Goal: Transaction & Acquisition: Purchase product/service

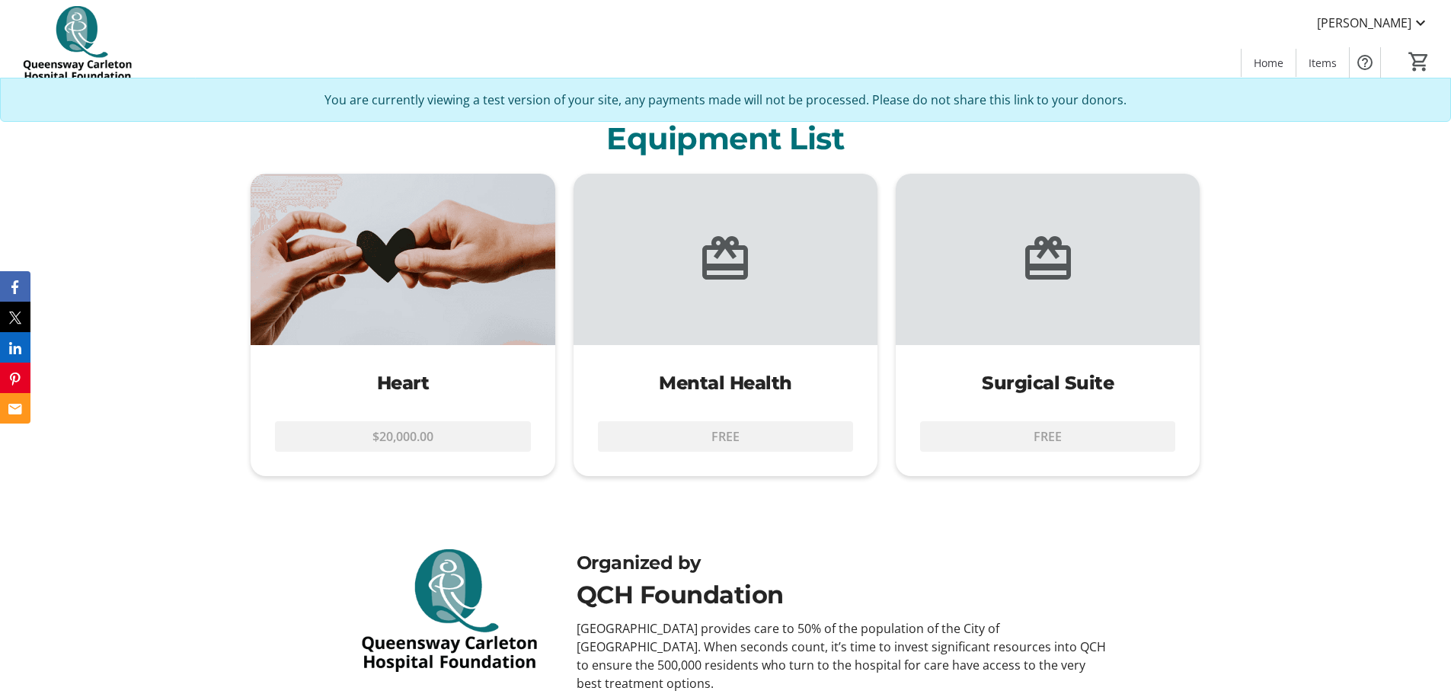
scroll to position [638, 0]
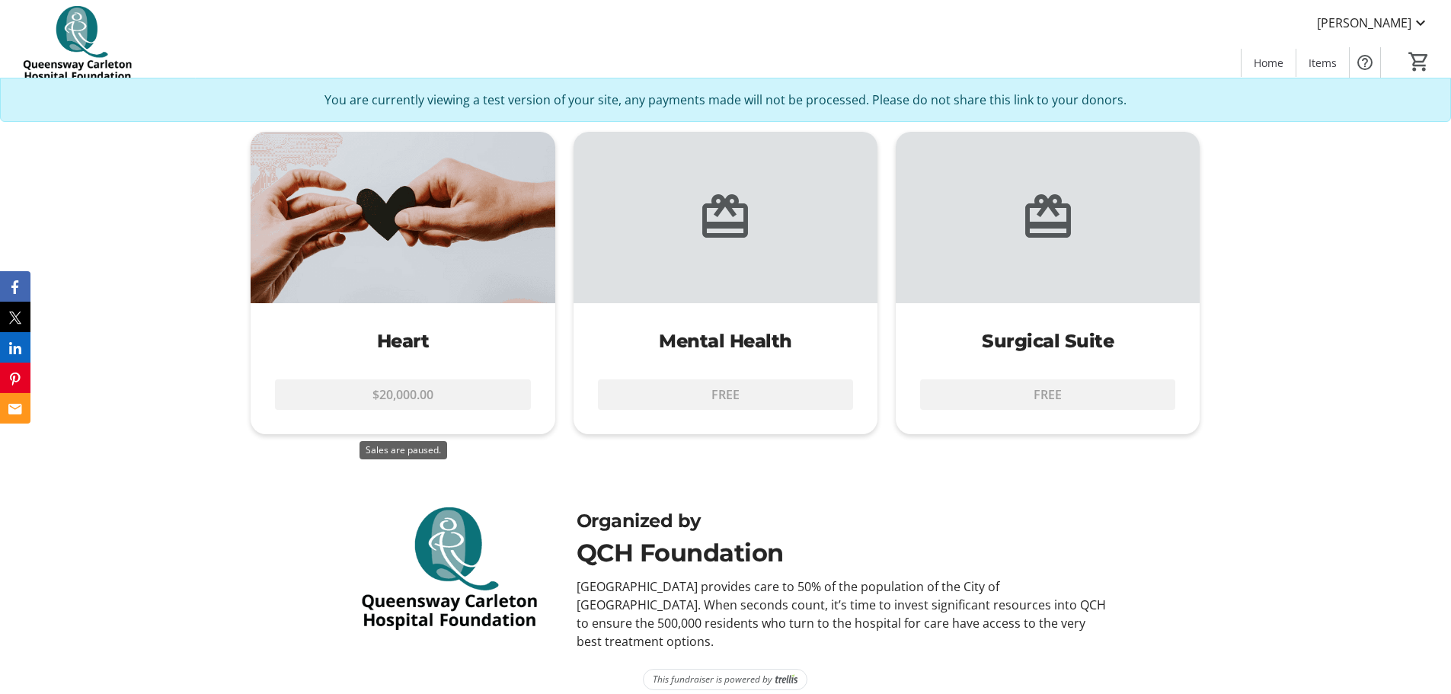
click at [425, 404] on div "$20,000.00" at bounding box center [403, 400] width 304 height 67
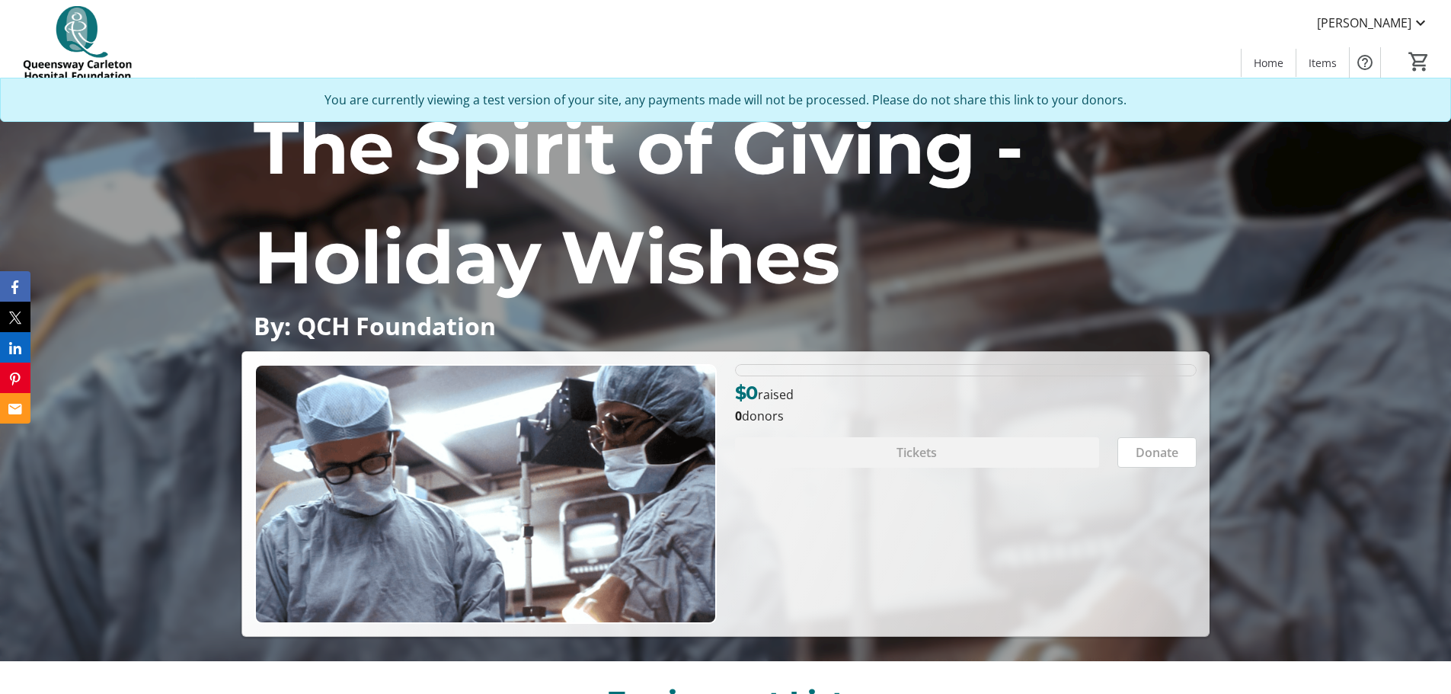
scroll to position [0, 0]
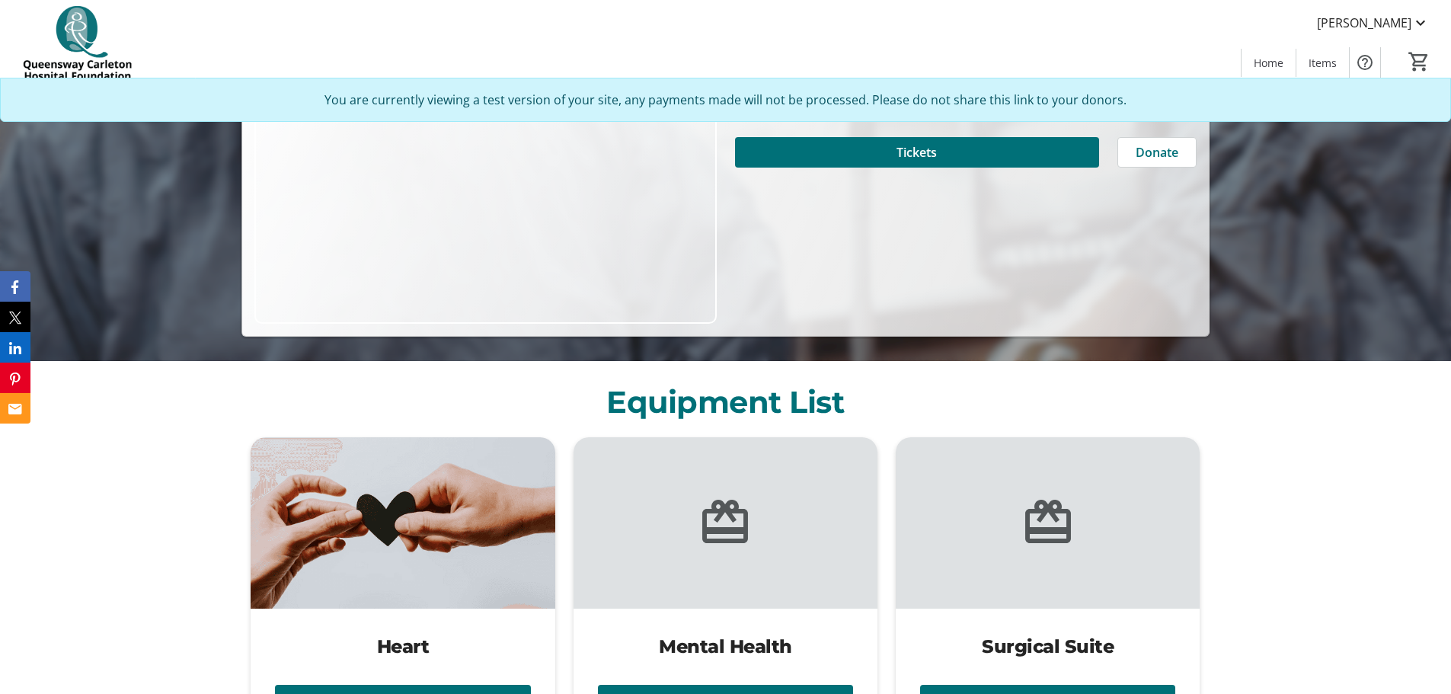
scroll to position [152, 0]
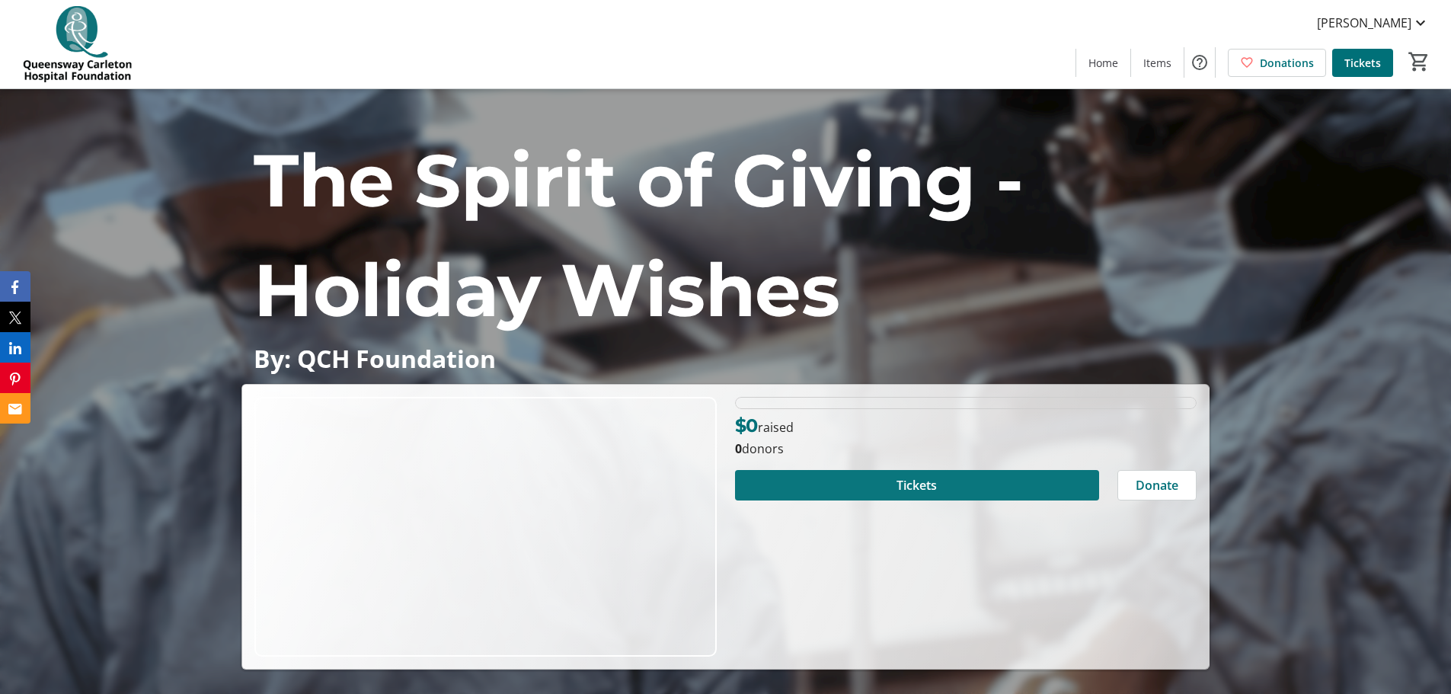
click at [939, 486] on span at bounding box center [917, 485] width 364 height 37
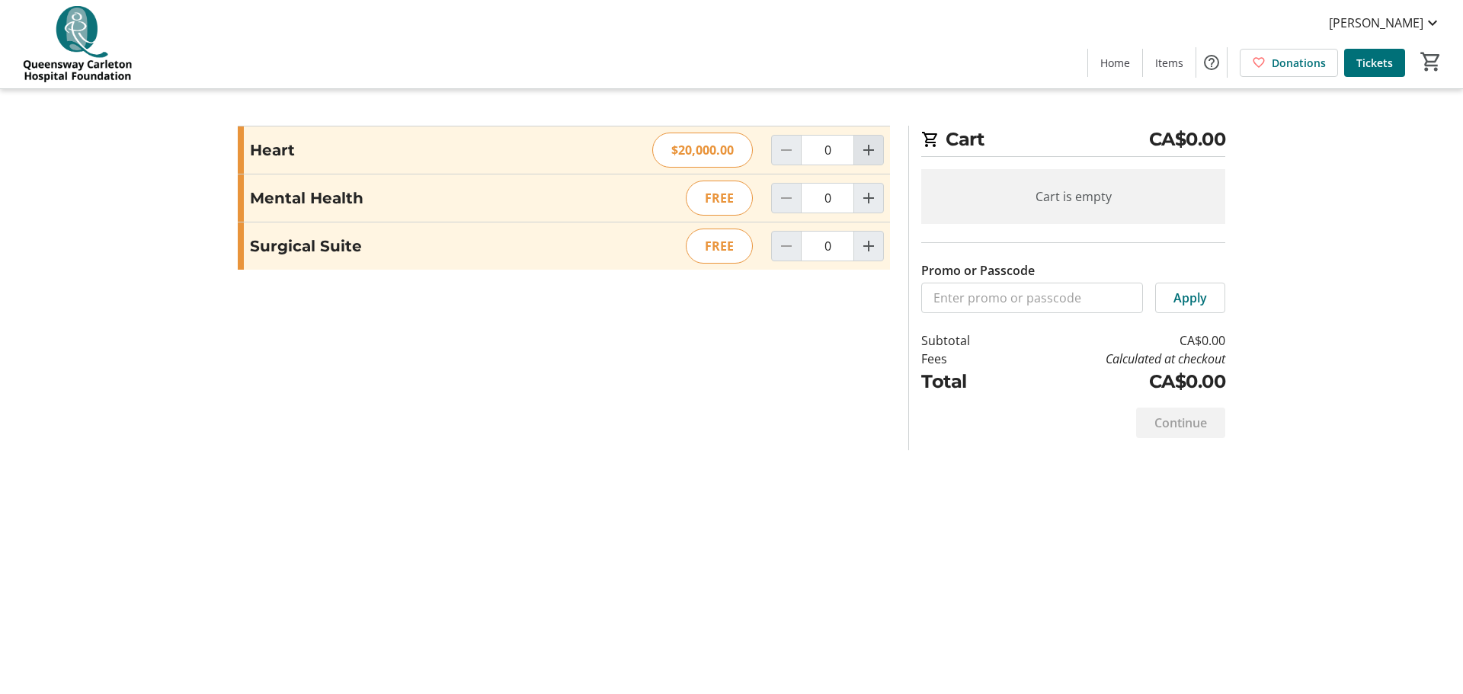
click at [865, 158] on mat-icon "Increment by one" at bounding box center [868, 150] width 18 height 18
type input "1"
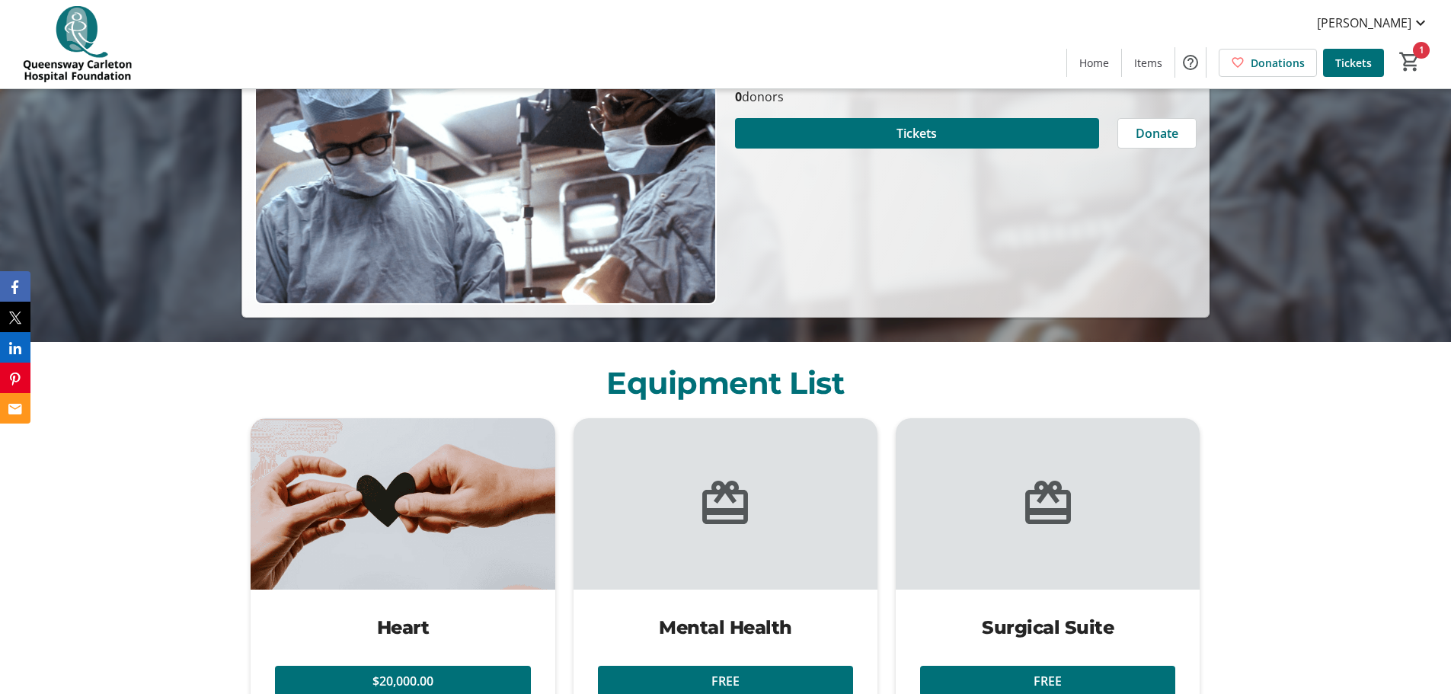
scroll to position [533, 0]
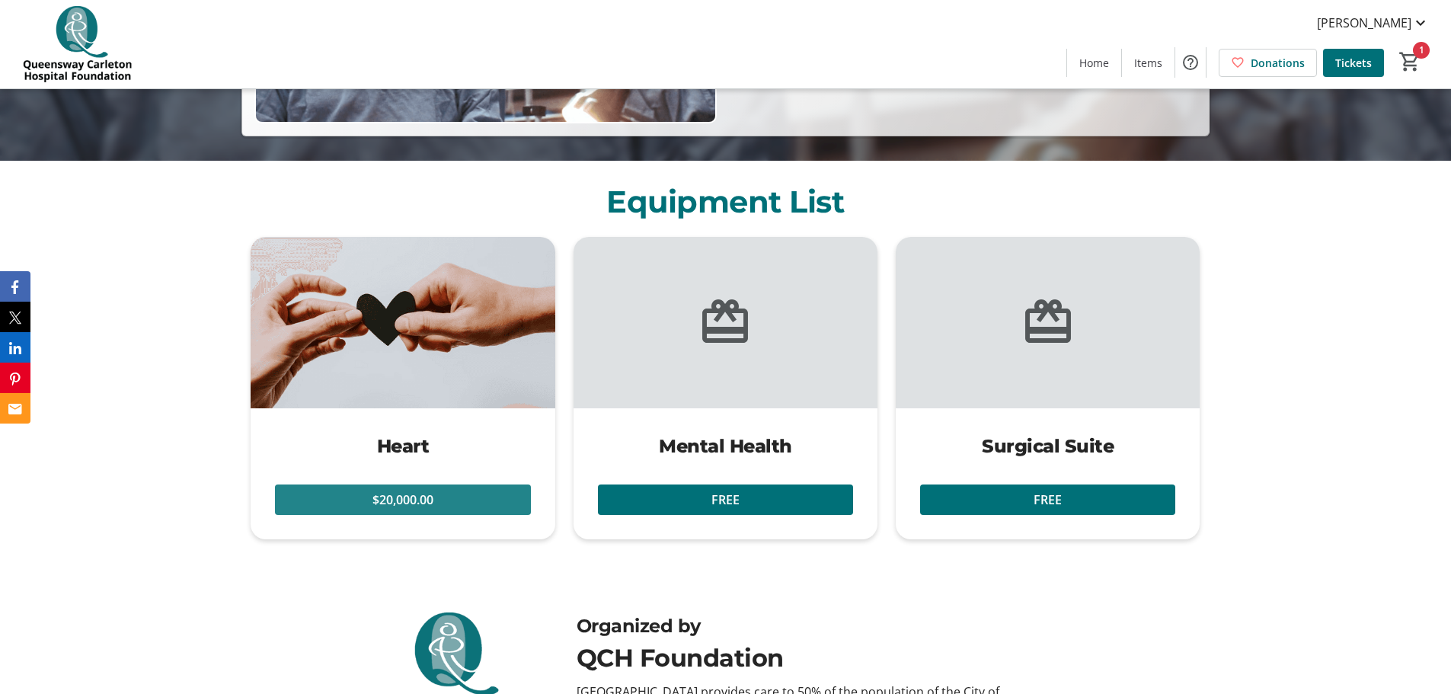
click at [476, 506] on span at bounding box center [402, 499] width 255 height 37
type input "2"
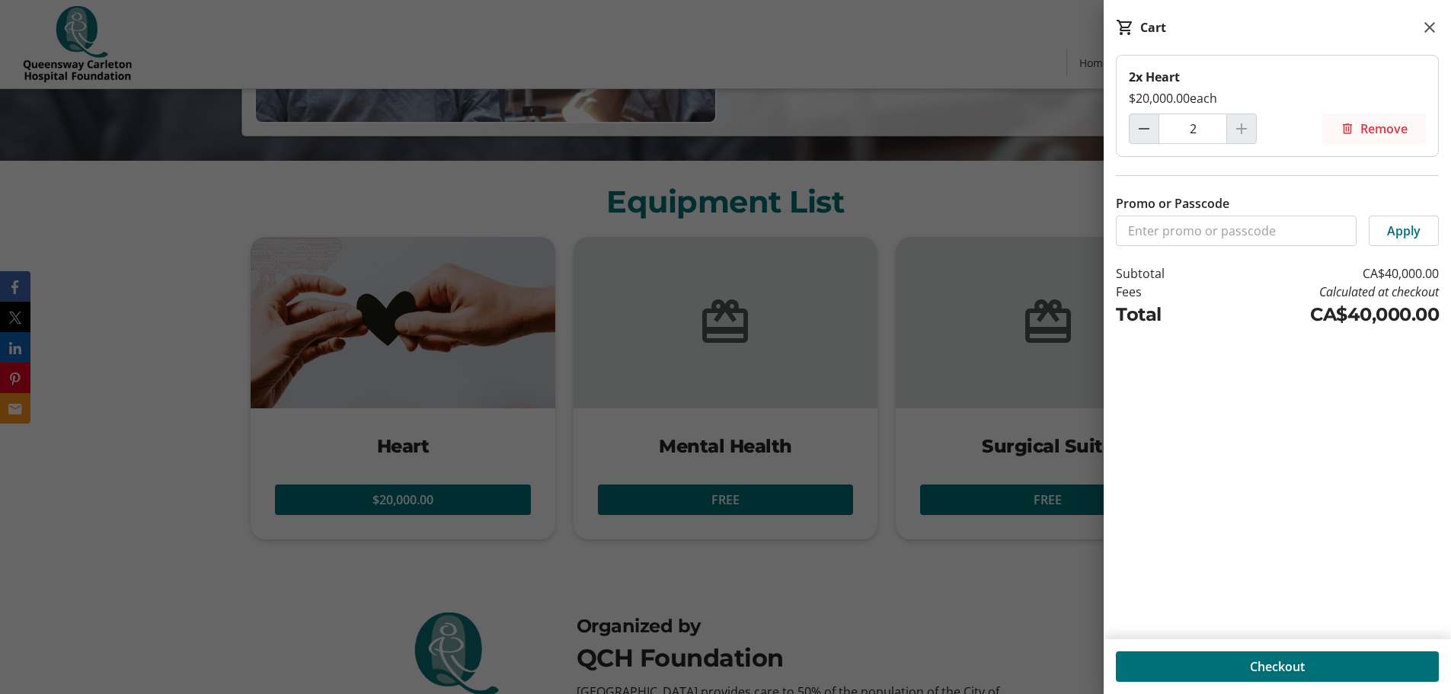
click at [1379, 126] on span "Remove" at bounding box center [1384, 129] width 47 height 18
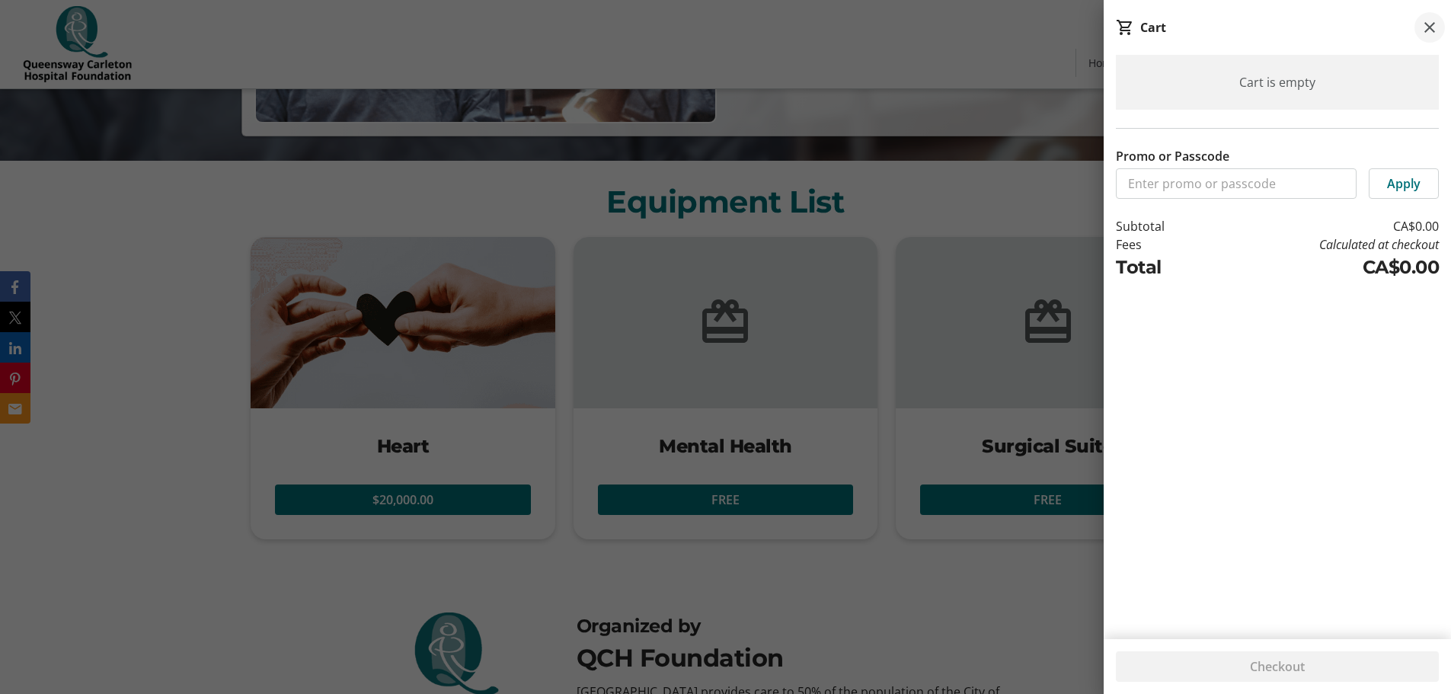
click at [1438, 34] on mat-icon at bounding box center [1430, 27] width 18 height 18
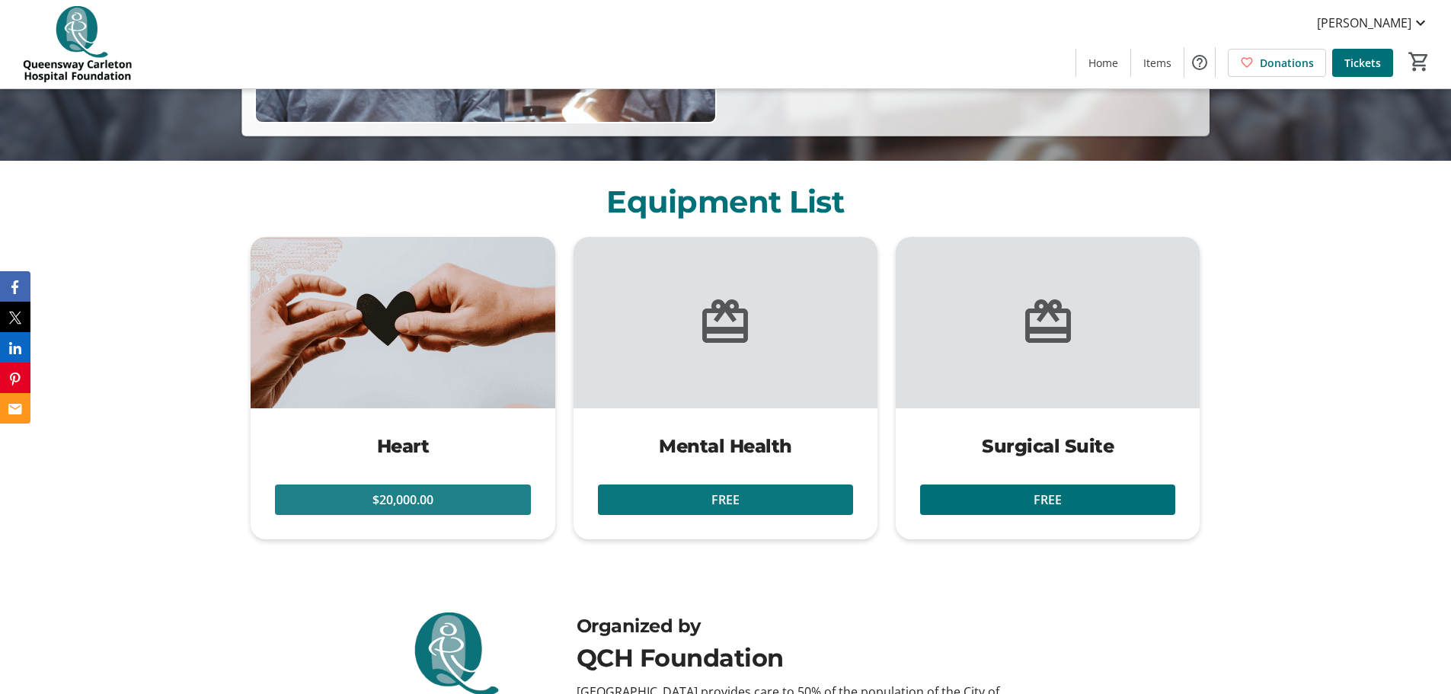
click at [788, 494] on span at bounding box center [725, 499] width 255 height 37
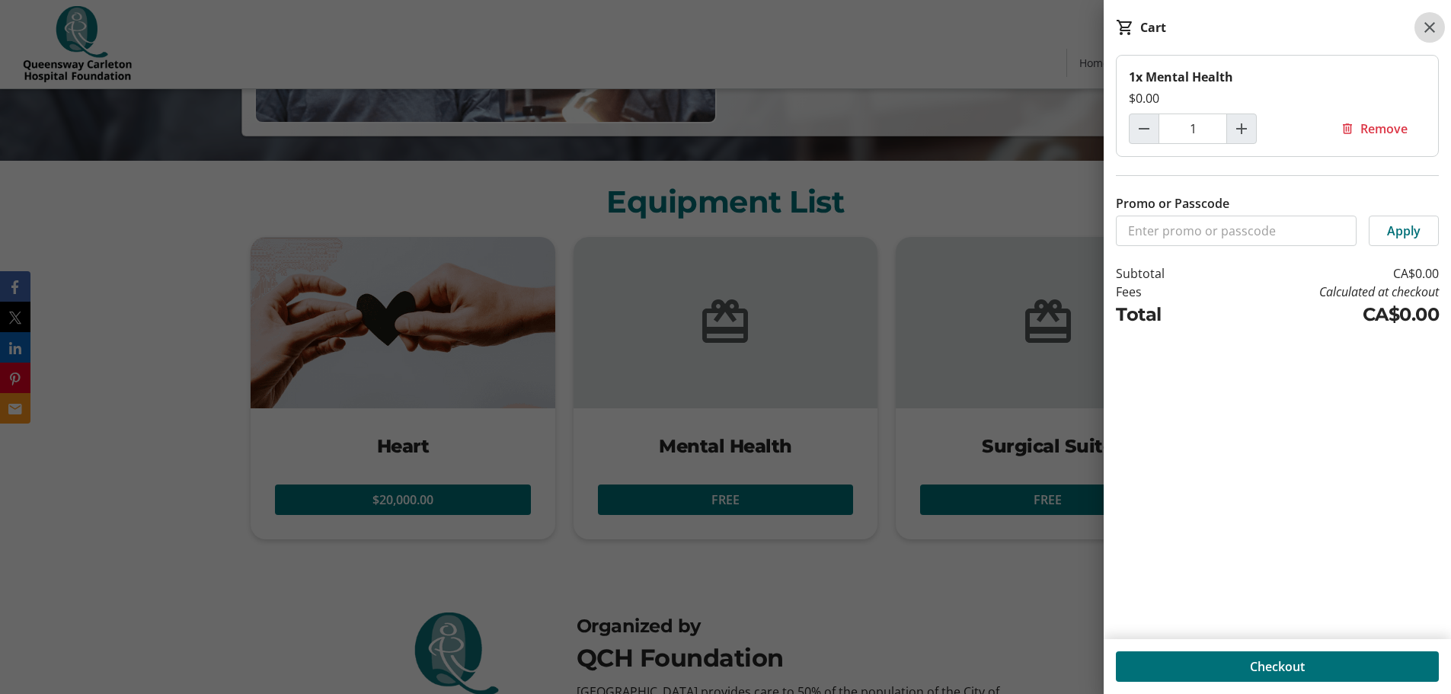
click at [1433, 28] on mat-icon at bounding box center [1430, 27] width 18 height 18
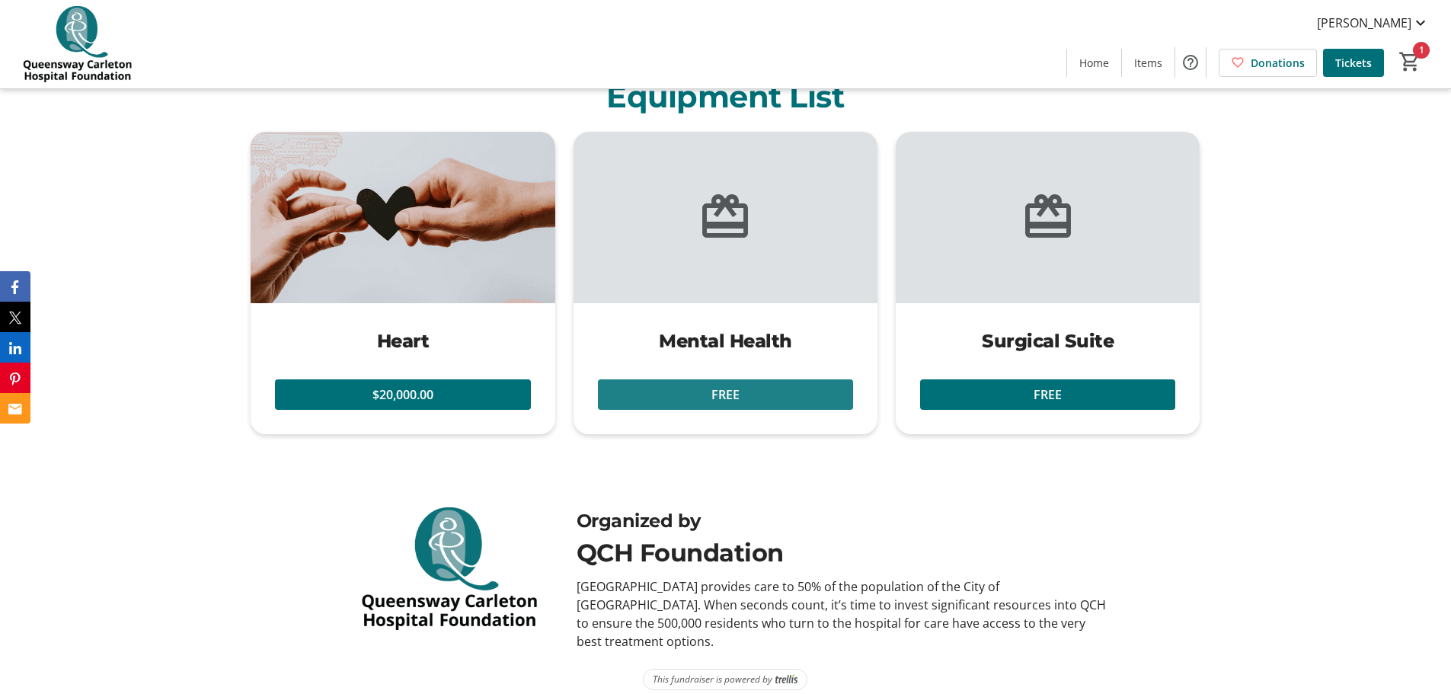
scroll to position [181, 0]
